Goal: Find specific page/section: Find specific page/section

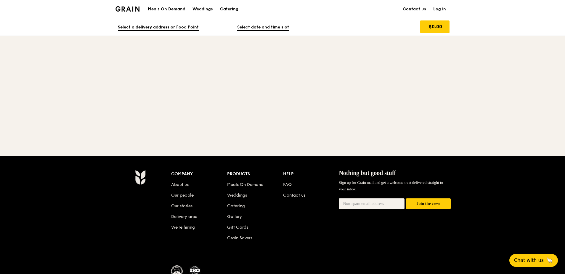
click at [441, 10] on link "Log in" at bounding box center [440, 9] width 20 height 18
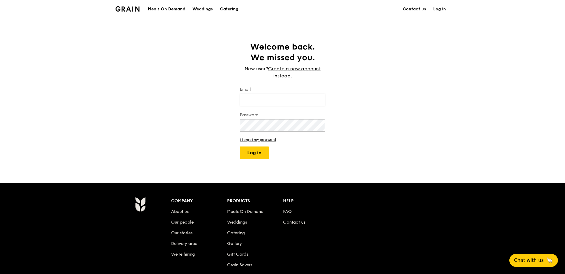
click at [272, 102] on input "Email" at bounding box center [282, 100] width 85 height 12
type input "[EMAIL_ADDRESS][DOMAIN_NAME]"
click at [240, 146] on button "Log in" at bounding box center [254, 152] width 29 height 12
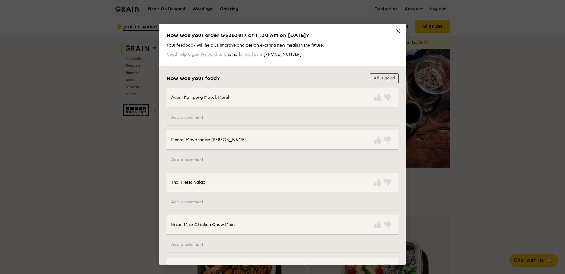
click at [397, 32] on icon at bounding box center [399, 31] width 4 height 4
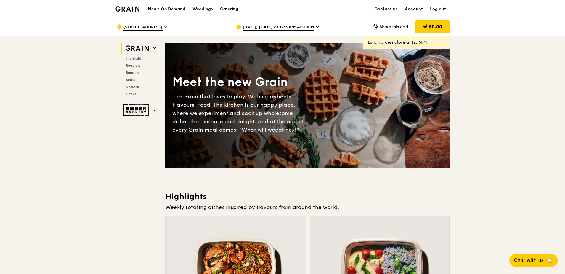
click at [418, 8] on link "Account" at bounding box center [414, 9] width 25 height 18
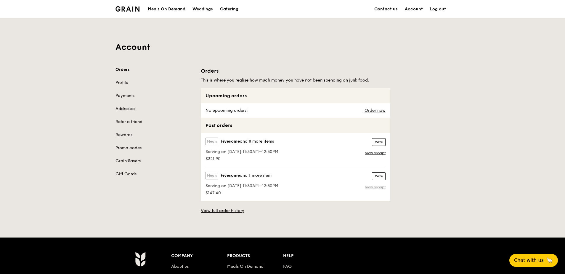
click at [374, 187] on link "View receipt" at bounding box center [375, 187] width 21 height 5
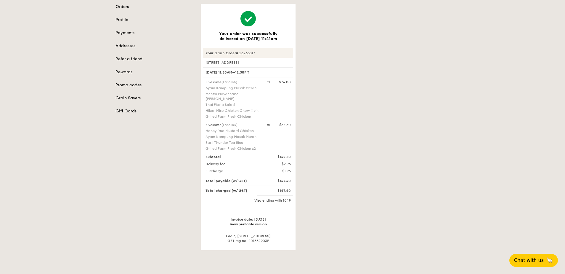
scroll to position [63, 0]
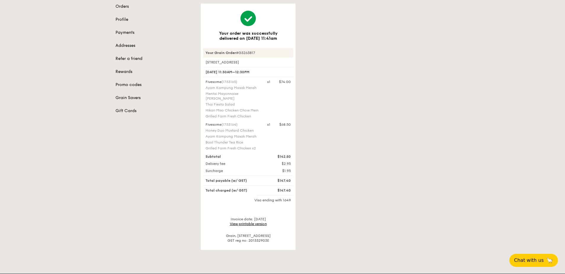
click at [256, 224] on link "View printable version" at bounding box center [248, 224] width 37 height 4
